Goal: Task Accomplishment & Management: Use online tool/utility

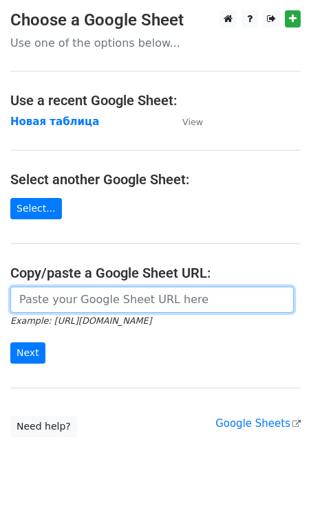
click at [56, 302] on input "url" at bounding box center [151, 300] width 283 height 26
paste input "https://docs.google.com/spreadsheets/d/1seq7XgdUTEERFp-9oYL7Pyr2-yC6MAY5lut9BQR…"
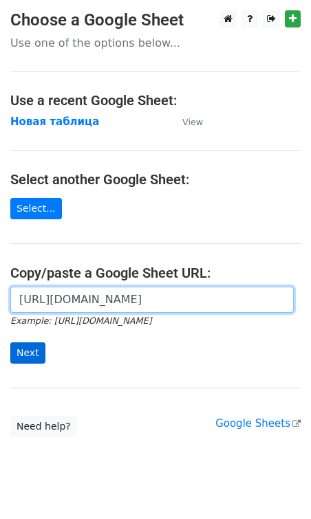
type input "https://docs.google.com/spreadsheets/d/1seq7XgdUTEERFp-9oYL7Pyr2-yC6MAY5lut9BQR…"
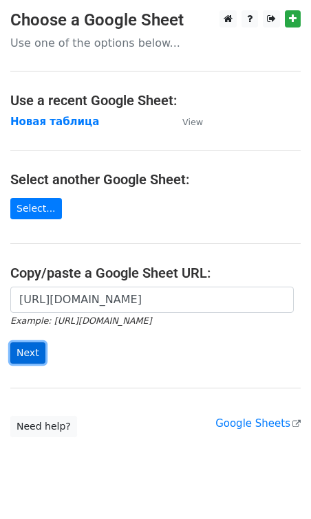
click at [24, 355] on input "Next" at bounding box center [27, 352] width 35 height 21
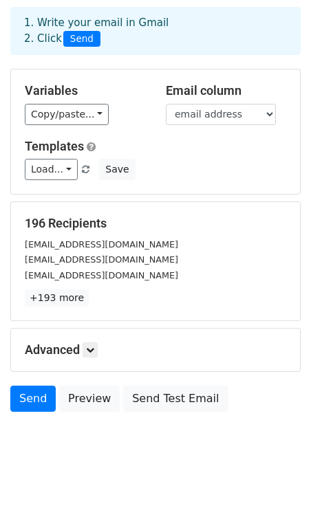
scroll to position [69, 0]
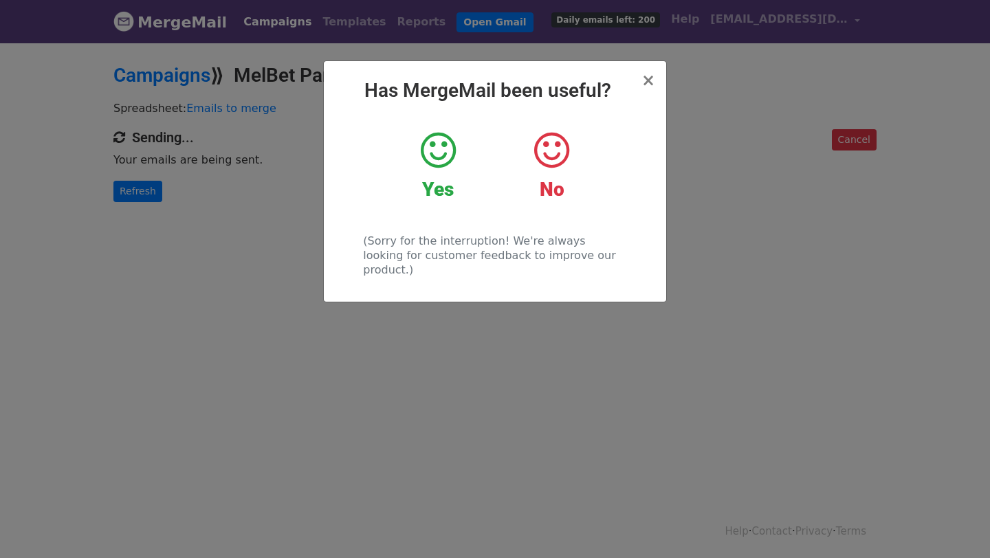
click at [430, 159] on icon at bounding box center [438, 150] width 35 height 41
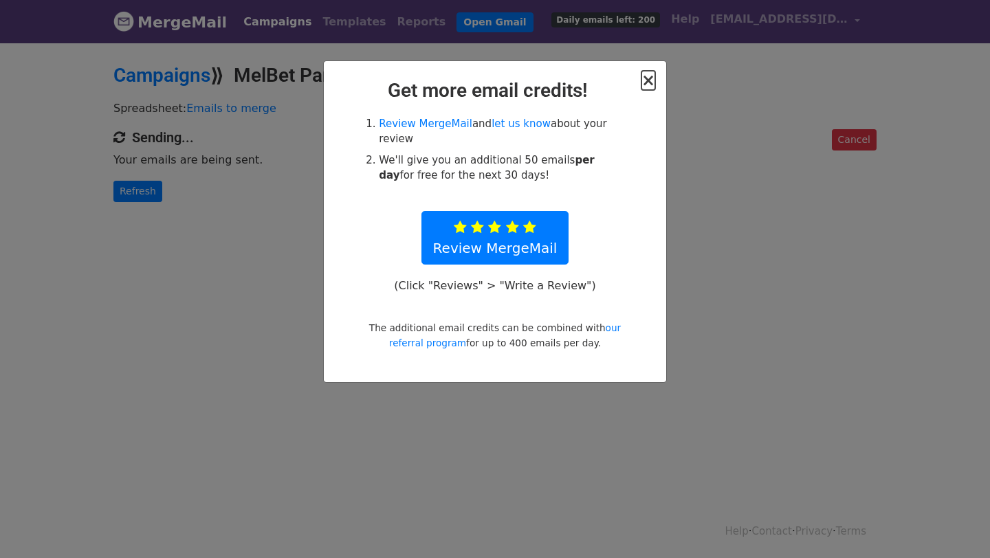
click at [644, 81] on span "×" at bounding box center [648, 80] width 14 height 19
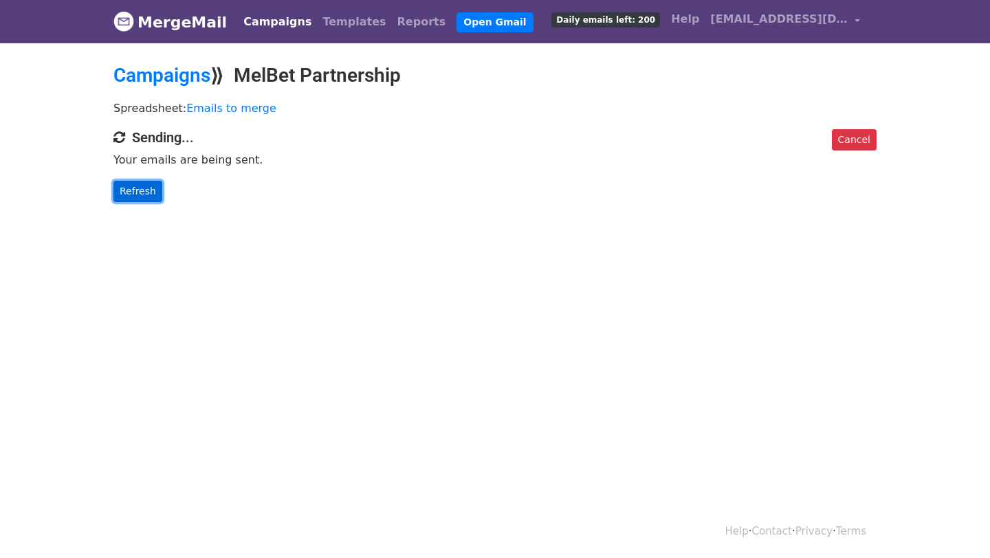
click at [137, 193] on link "Refresh" at bounding box center [137, 191] width 49 height 21
